Goal: Task Accomplishment & Management: Use online tool/utility

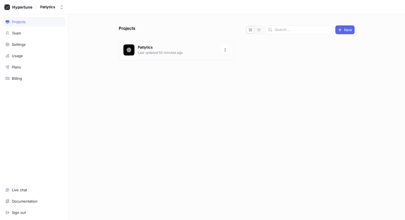
click at [157, 48] on p "Patlytics" at bounding box center [178, 48] width 80 height 6
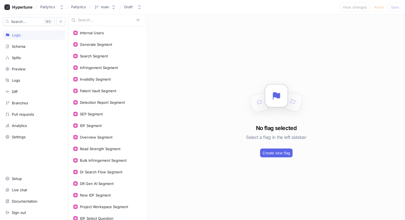
click at [106, 20] on input "text" at bounding box center [106, 20] width 56 height 6
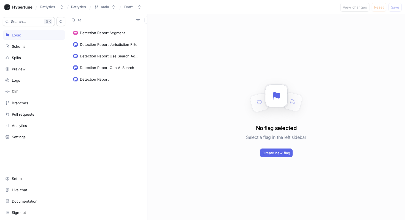
type input "r"
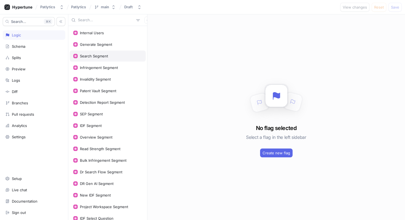
click at [105, 54] on div "Search Segment" at bounding box center [94, 56] width 28 height 4
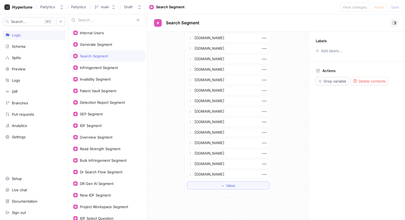
scroll to position [1229, 0]
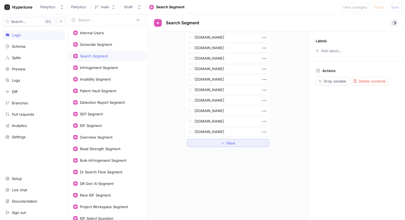
click at [225, 144] on div "＋ Value" at bounding box center [228, 142] width 14 height 3
type textarea "x"
type textarea "[DOMAIN_NAME]"
click at [394, 8] on span "Save" at bounding box center [395, 7] width 8 height 3
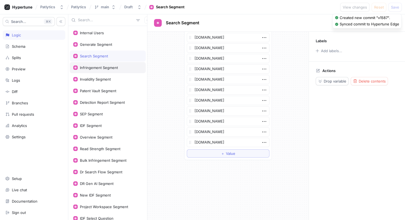
click at [131, 67] on div "Infringement Segment" at bounding box center [107, 67] width 69 height 4
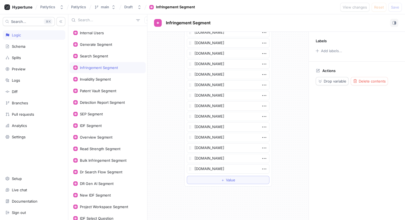
scroll to position [1062, 0]
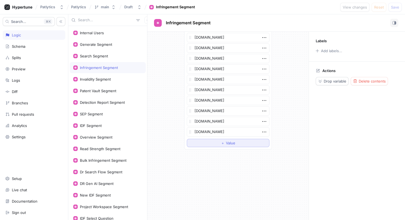
click at [210, 145] on button "＋ Value" at bounding box center [228, 143] width 83 height 8
type textarea "x"
type textarea "[DOMAIN_NAME]"
click at [398, 9] on button "Save" at bounding box center [395, 7] width 13 height 9
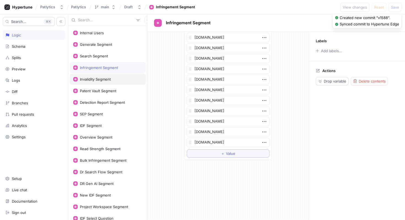
click at [120, 80] on div "Invalidity Segment" at bounding box center [107, 79] width 69 height 4
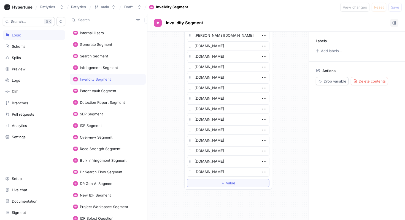
scroll to position [1250, 0]
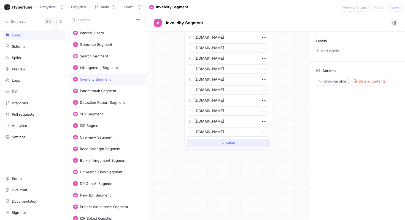
click at [208, 141] on button "＋ Value" at bounding box center [228, 143] width 83 height 8
type textarea "x"
type textarea "[DOMAIN_NAME]"
click at [396, 7] on span "Save" at bounding box center [395, 7] width 8 height 3
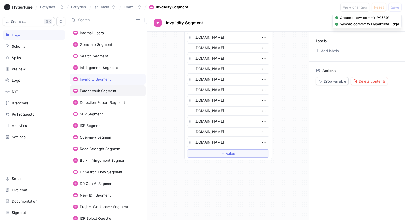
click at [118, 88] on div "Patent Vault Segment" at bounding box center [107, 90] width 69 height 4
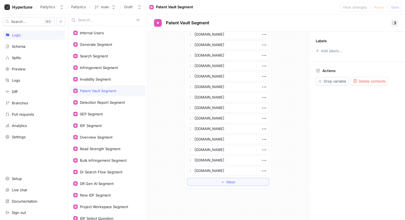
scroll to position [1282, 0]
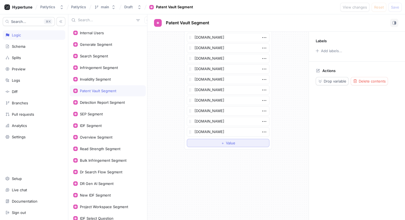
click at [213, 141] on button "＋ Value" at bounding box center [228, 143] width 83 height 8
type textarea "x"
type textarea "[DOMAIN_NAME]"
click at [397, 9] on span "Save" at bounding box center [395, 7] width 8 height 3
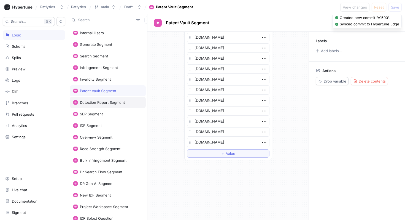
click at [109, 102] on div "Detection Report Segment" at bounding box center [102, 102] width 45 height 4
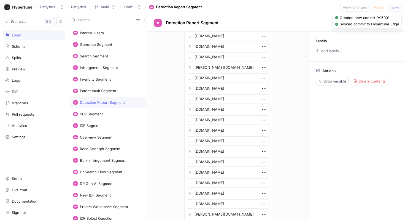
scroll to position [1323, 0]
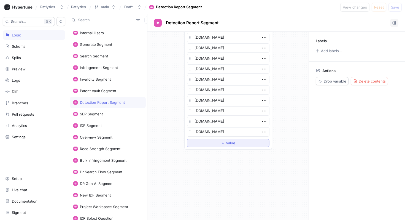
click at [206, 144] on button "＋ Value" at bounding box center [228, 143] width 83 height 8
type textarea "x"
type textarea "[DOMAIN_NAME]"
click at [394, 8] on span "Save" at bounding box center [395, 7] width 8 height 3
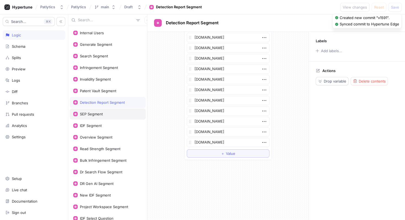
click at [112, 114] on div "SEP Segment" at bounding box center [107, 114] width 69 height 4
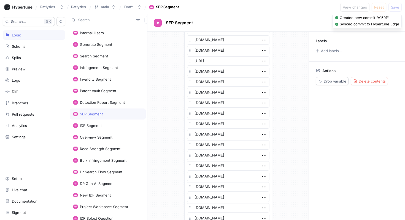
scroll to position [297, 0]
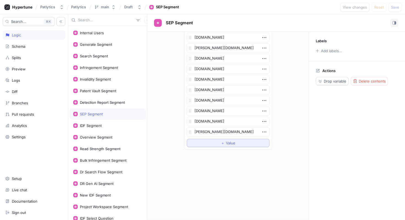
click at [200, 141] on button "＋ Value" at bounding box center [228, 143] width 83 height 8
type textarea "x"
type textarea "[DOMAIN_NAME]"
click at [397, 7] on span "Save" at bounding box center [395, 7] width 8 height 3
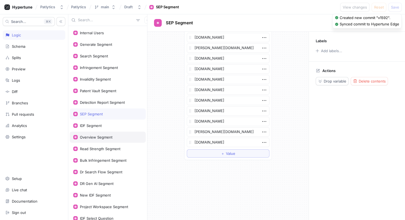
click at [111, 136] on div "Overview Segment" at bounding box center [96, 137] width 33 height 4
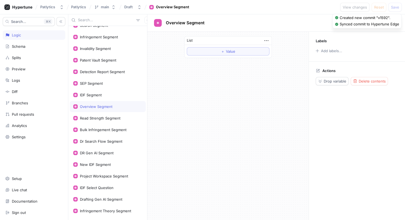
scroll to position [31, 0]
click at [110, 126] on div "Bulk Infringement Segment" at bounding box center [108, 129] width 76 height 11
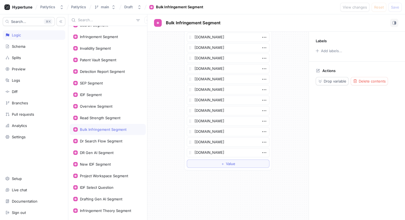
scroll to position [706, 0]
click at [203, 142] on button "＋ Value" at bounding box center [228, 143] width 83 height 8
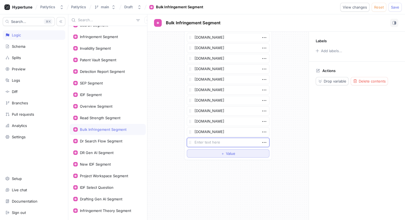
type textarea "x"
type textarea "[DOMAIN_NAME]"
click at [396, 6] on span "Save" at bounding box center [395, 7] width 8 height 3
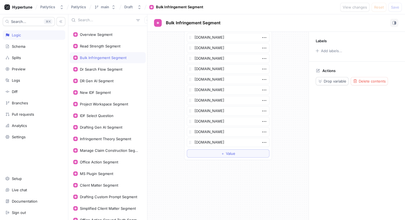
scroll to position [103, 0]
click at [112, 104] on div "Project Workspace Segment" at bounding box center [104, 103] width 48 height 4
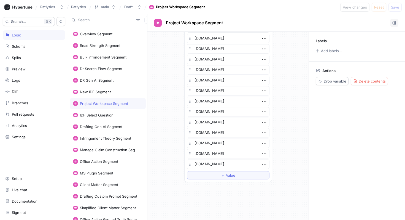
scroll to position [674, 0]
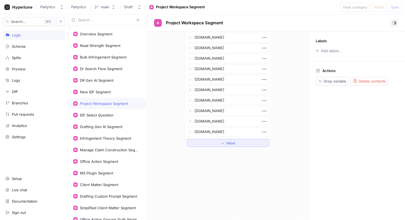
click at [202, 141] on button "＋ Value" at bounding box center [228, 143] width 83 height 8
type textarea "x"
type textarea "[DOMAIN_NAME]"
click at [394, 7] on span "Save" at bounding box center [395, 7] width 8 height 3
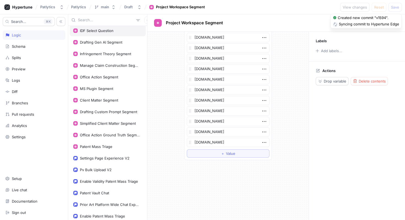
scroll to position [186, 0]
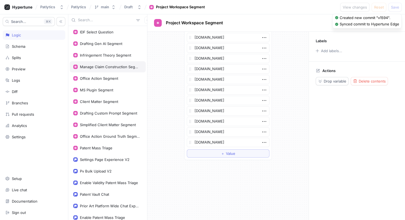
click at [123, 67] on div "Manage Claim Construction Segment" at bounding box center [110, 66] width 60 height 4
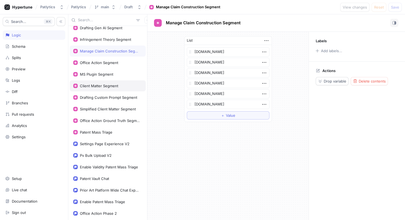
scroll to position [207, 0]
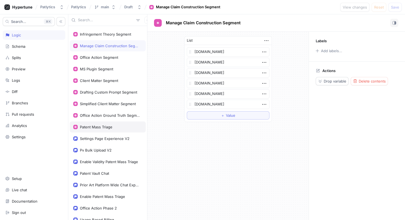
click at [119, 125] on div "Patent Mass Triage" at bounding box center [107, 127] width 69 height 4
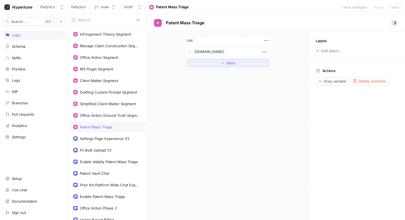
click at [229, 66] on button "＋ Value" at bounding box center [228, 63] width 83 height 8
type textarea "x"
type textarea "[DOMAIN_NAME]"
click at [394, 6] on span "Save" at bounding box center [395, 7] width 8 height 3
type textarea "x"
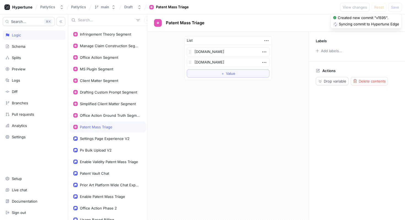
click at [109, 15] on div at bounding box center [107, 20] width 79 height 12
click at [109, 20] on input "text" at bounding box center [106, 20] width 56 height 6
paste input "[DOMAIN_NAME]"
type input "[DOMAIN_NAME]"
type textarea "x"
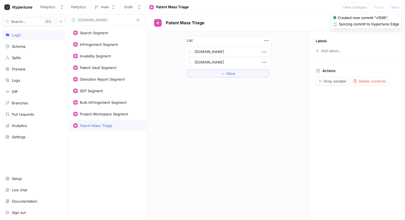
type input "[DOMAIN_NAME]"
